Goal: Check status: Check status

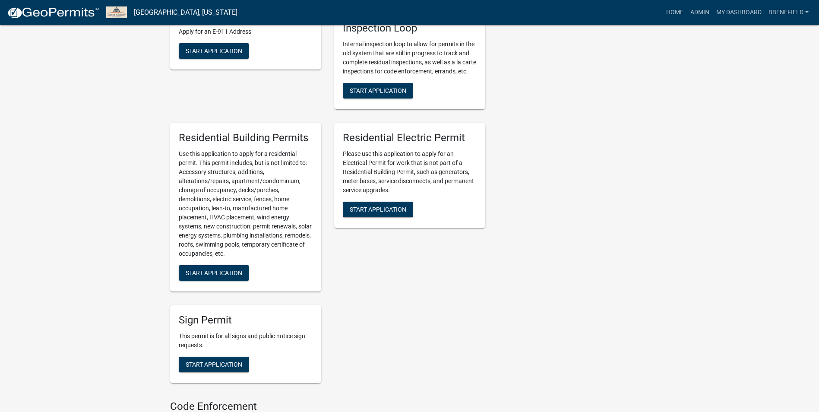
scroll to position [539, 0]
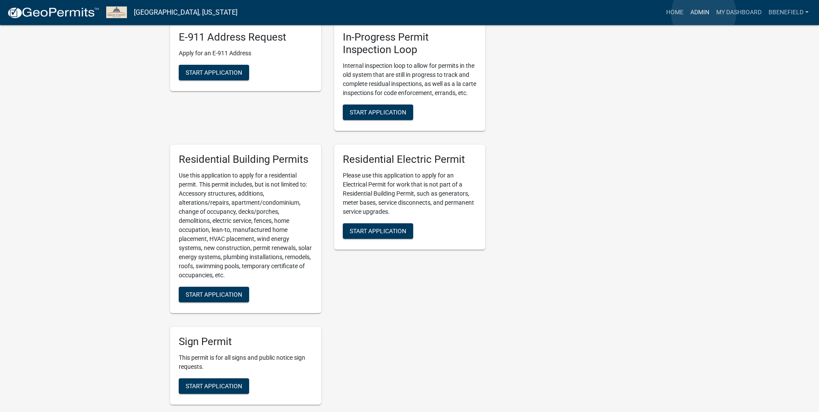
click at [704, 13] on link "Admin" at bounding box center [700, 12] width 26 height 16
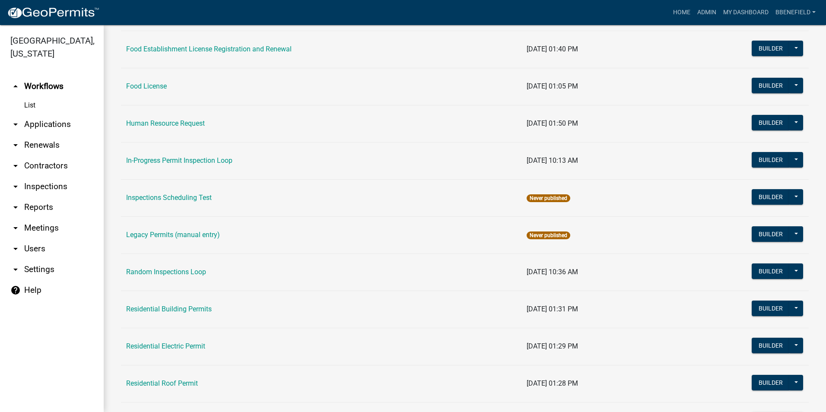
scroll to position [605, 0]
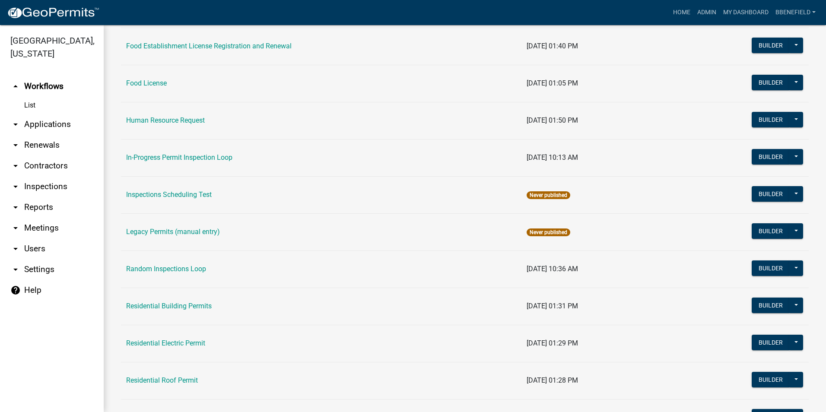
click at [57, 155] on link "arrow_drop_down Contractors" at bounding box center [52, 165] width 104 height 21
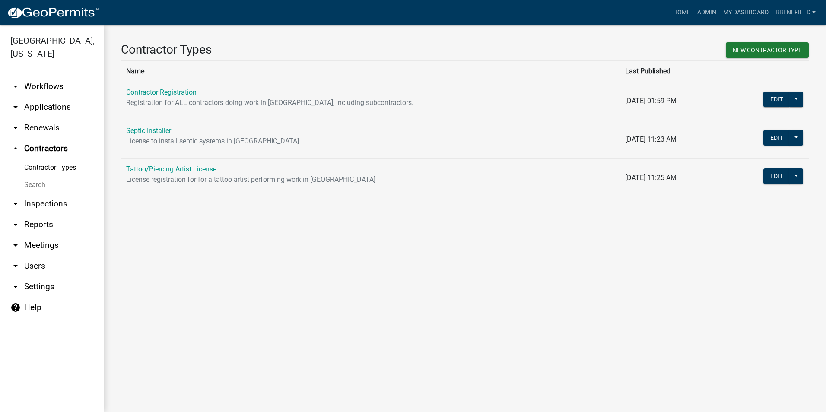
click at [35, 76] on link "arrow_drop_down Workflows" at bounding box center [52, 86] width 104 height 21
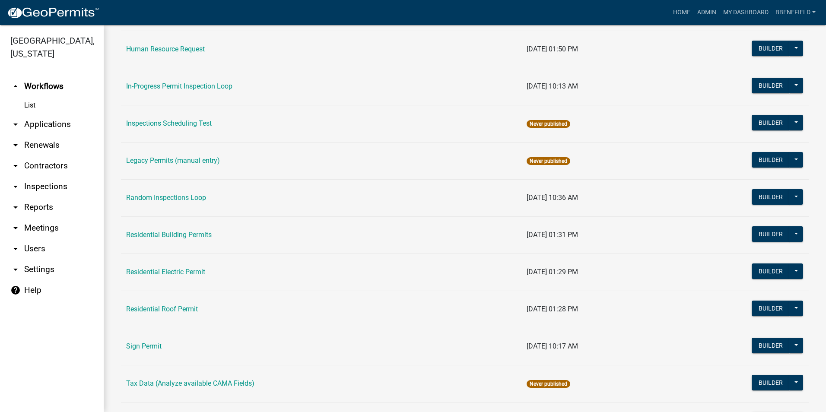
scroll to position [691, 0]
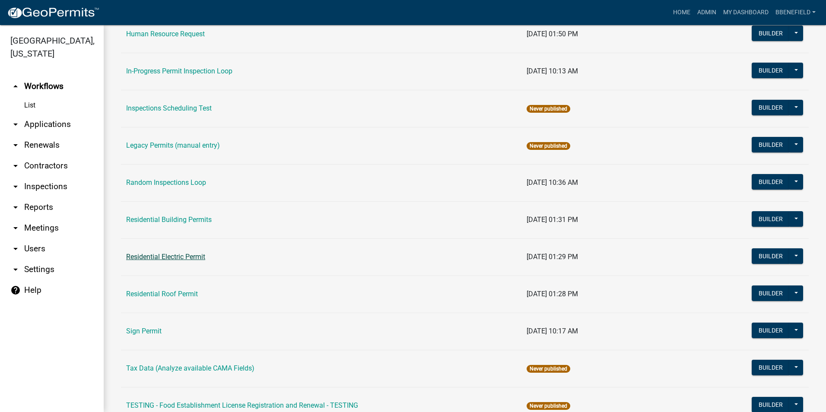
click at [175, 255] on link "Residential Electric Permit" at bounding box center [165, 257] width 79 height 8
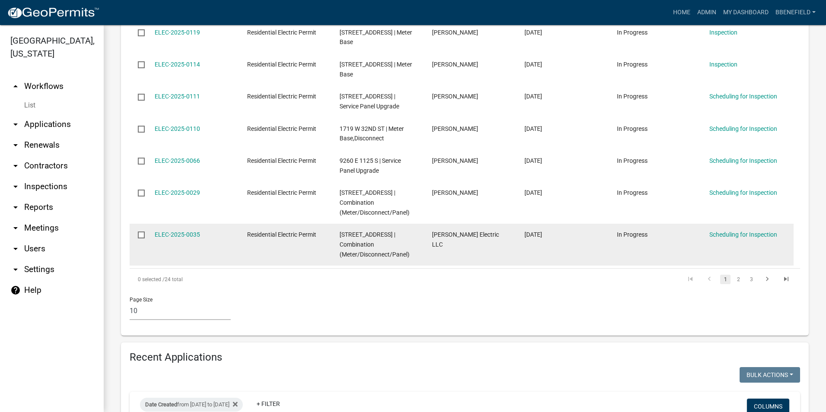
scroll to position [389, 0]
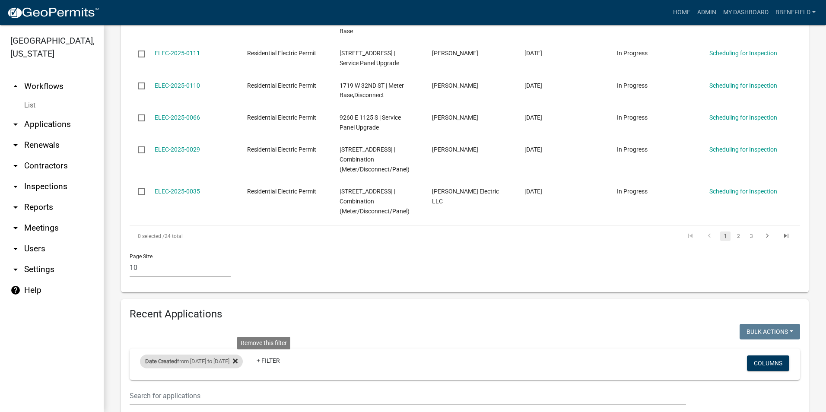
click at [237, 358] on icon at bounding box center [235, 361] width 5 height 7
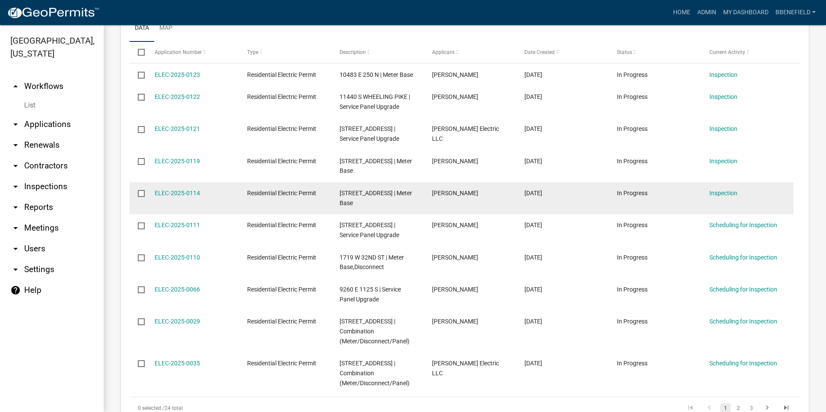
scroll to position [216, 0]
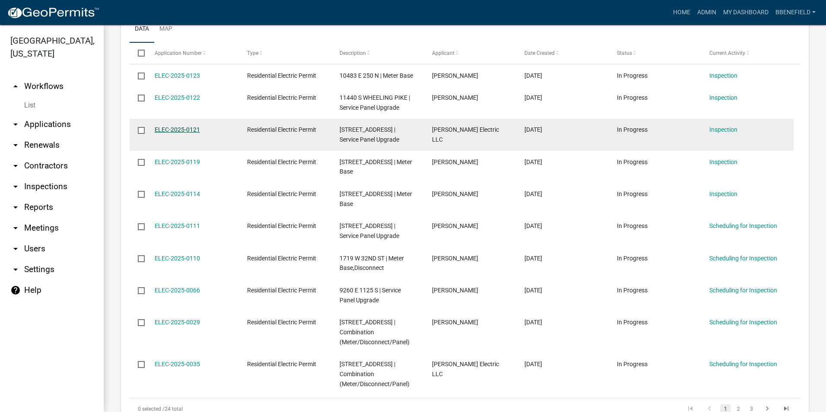
click at [188, 128] on link "ELEC-2025-0121" at bounding box center [177, 129] width 45 height 7
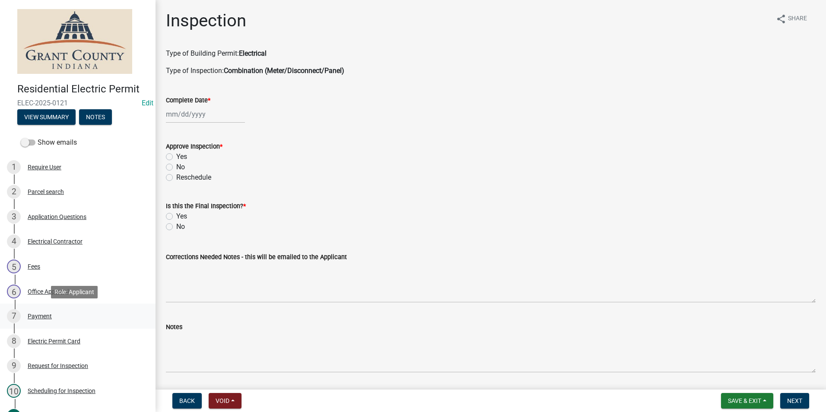
click at [43, 315] on div "Payment" at bounding box center [40, 316] width 24 height 6
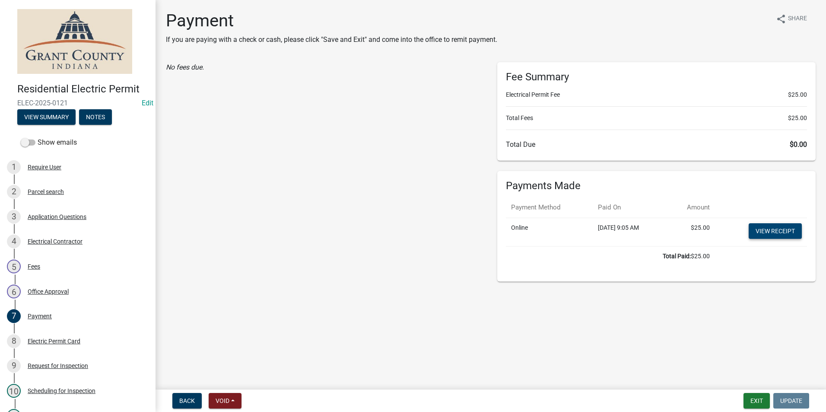
click at [767, 228] on link "View receipt" at bounding box center [774, 231] width 53 height 16
